Goal: Navigation & Orientation: Find specific page/section

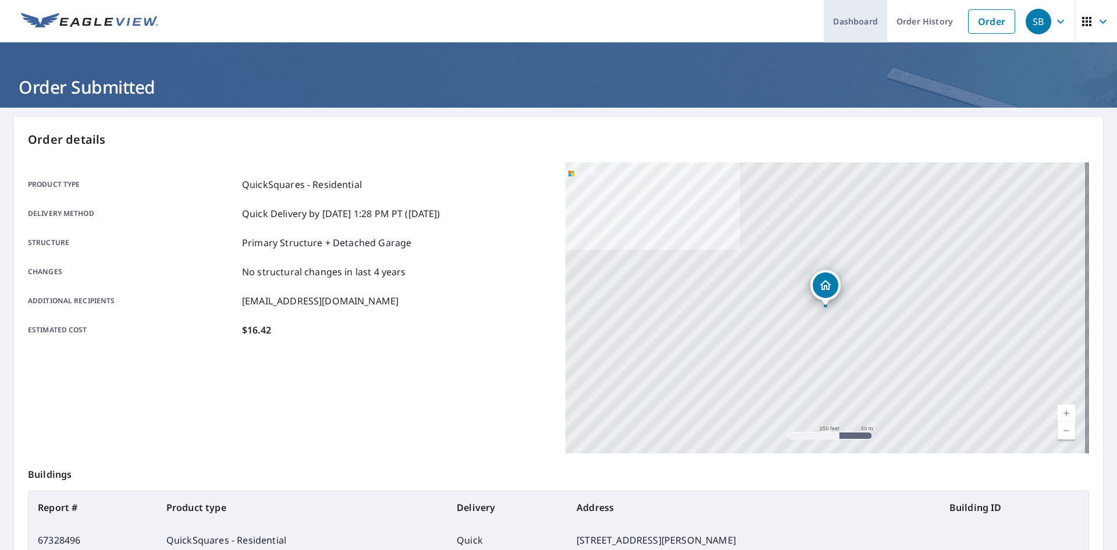
click at [858, 19] on link "Dashboard" at bounding box center [855, 21] width 63 height 42
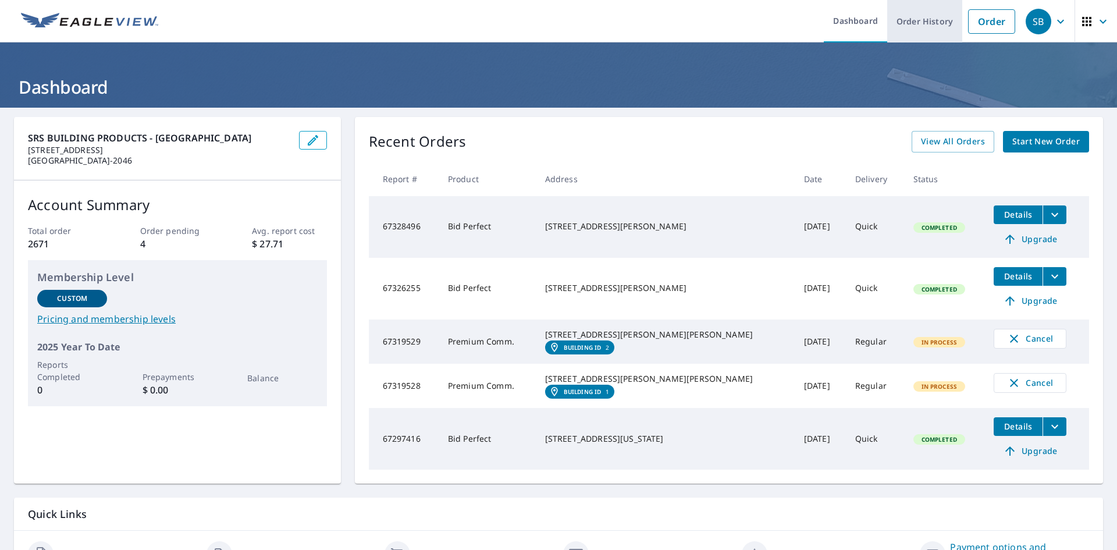
click at [901, 20] on link "Order History" at bounding box center [925, 21] width 75 height 42
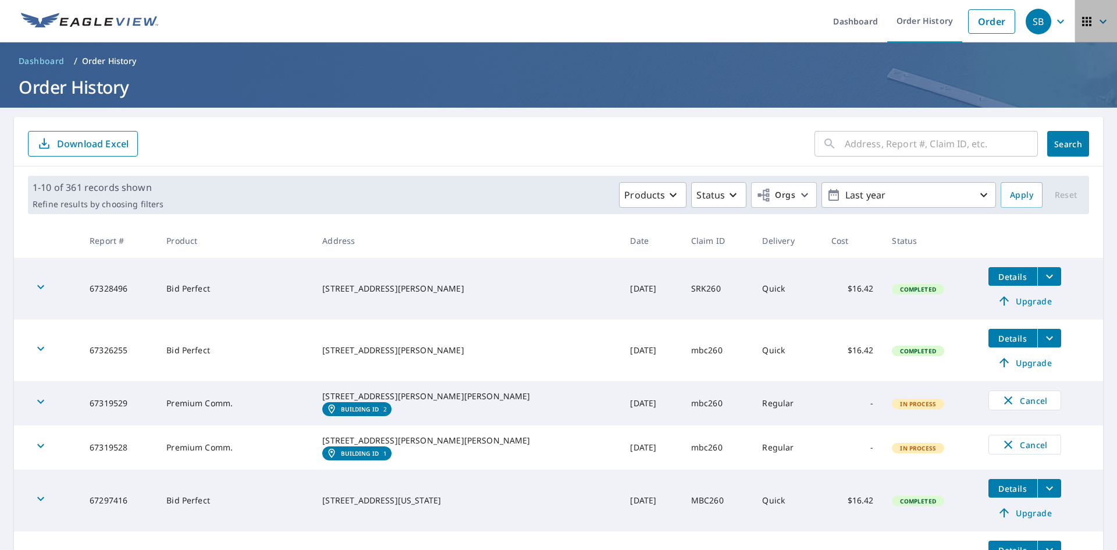
click at [1080, 26] on icon "button" at bounding box center [1087, 22] width 14 height 14
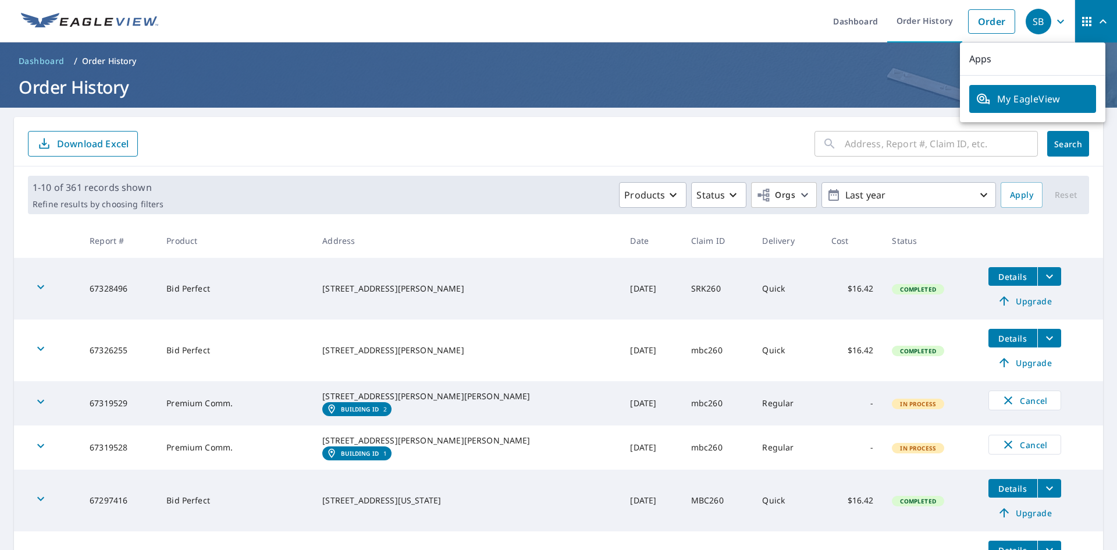
click at [739, 17] on ul "Dashboard Order History Order" at bounding box center [593, 21] width 856 height 42
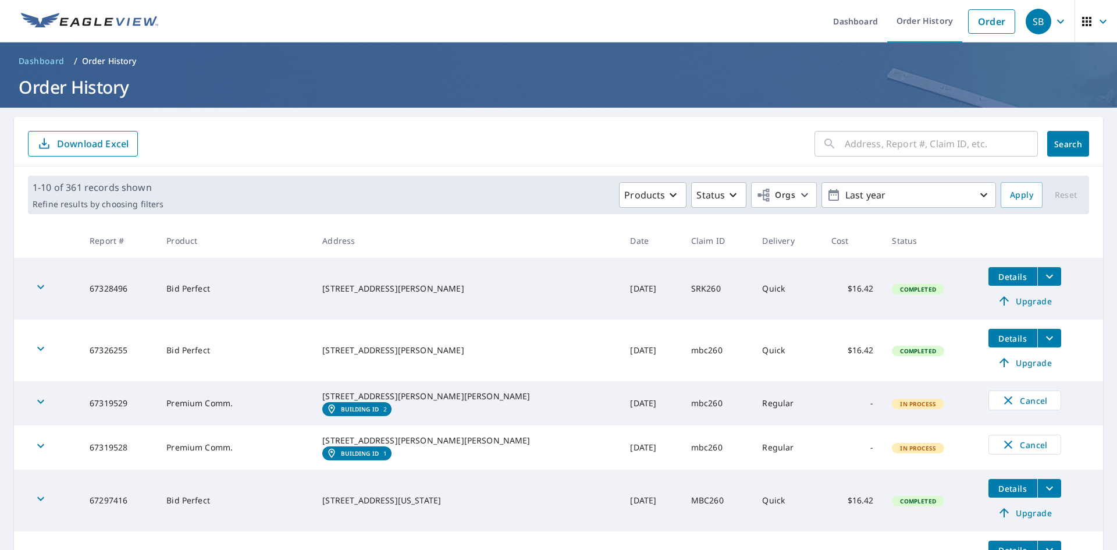
click at [1054, 19] on icon "button" at bounding box center [1061, 22] width 14 height 14
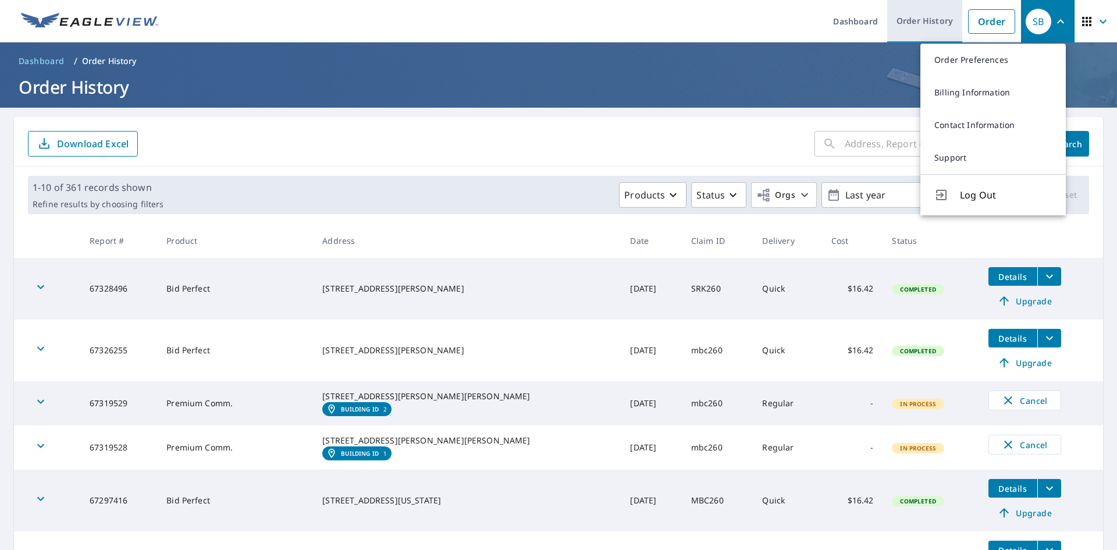
click at [911, 19] on link "Order History" at bounding box center [925, 21] width 75 height 42
